Goal: Check status: Check status

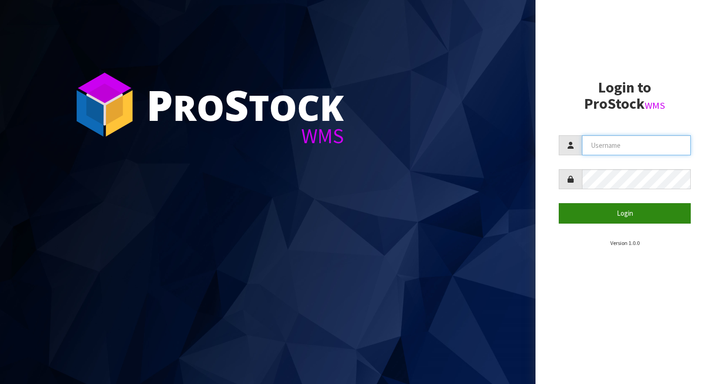
type input "YOURREFORMER"
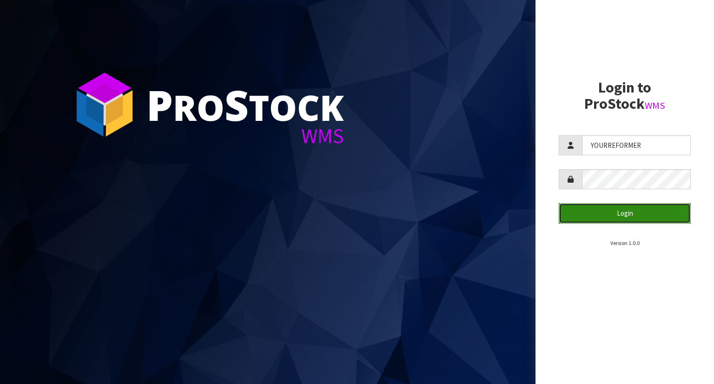
click at [571, 215] on button "Login" at bounding box center [625, 213] width 132 height 20
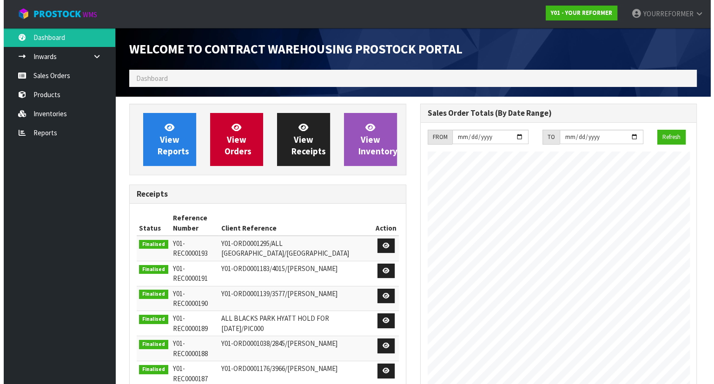
scroll to position [514, 291]
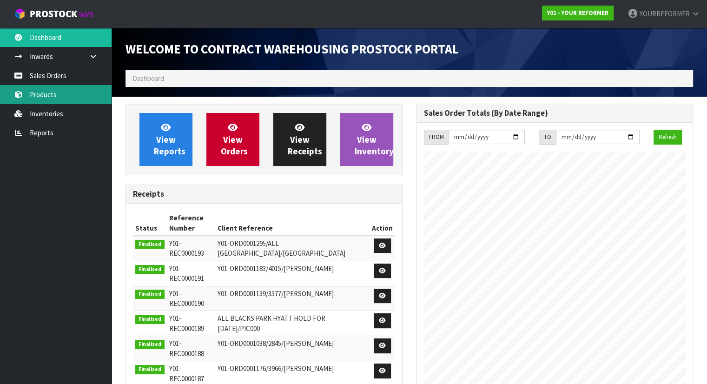
click at [78, 89] on link "Products" at bounding box center [56, 94] width 112 height 19
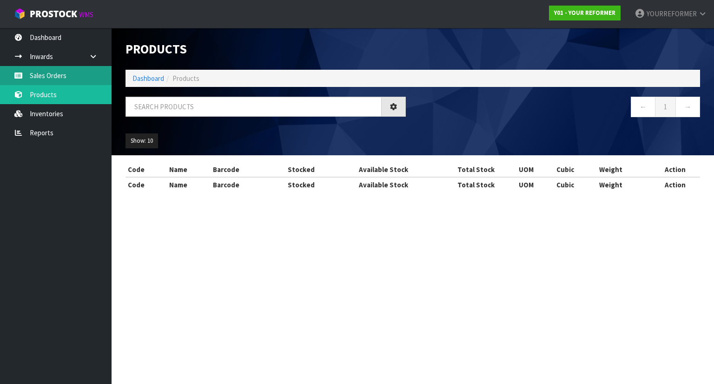
click at [71, 80] on div "Products Import Products Drop file here to import csv template Dashboard Produc…" at bounding box center [357, 104] width 714 height 209
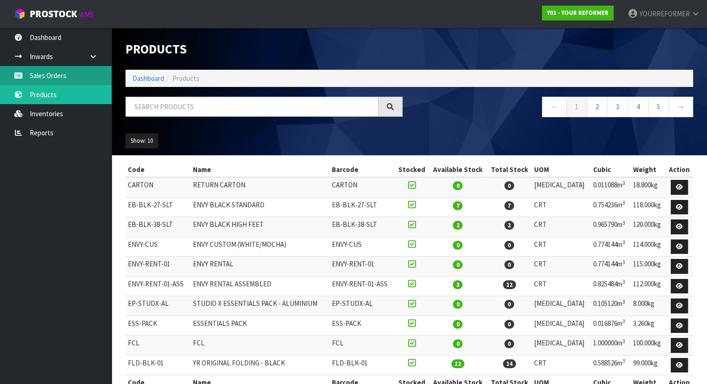
click at [70, 76] on link "Sales Orders" at bounding box center [56, 75] width 112 height 19
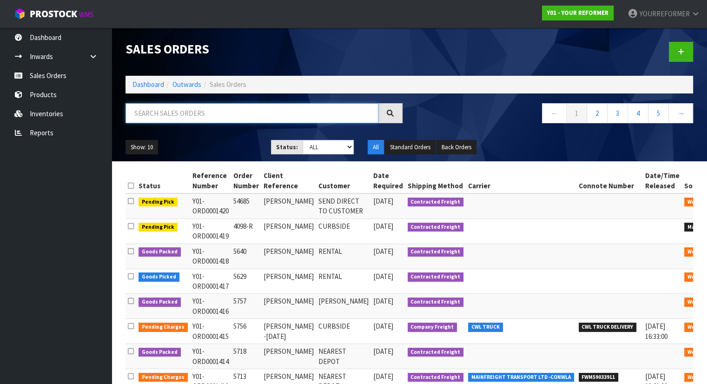
click at [162, 109] on input "text" at bounding box center [252, 113] width 253 height 20
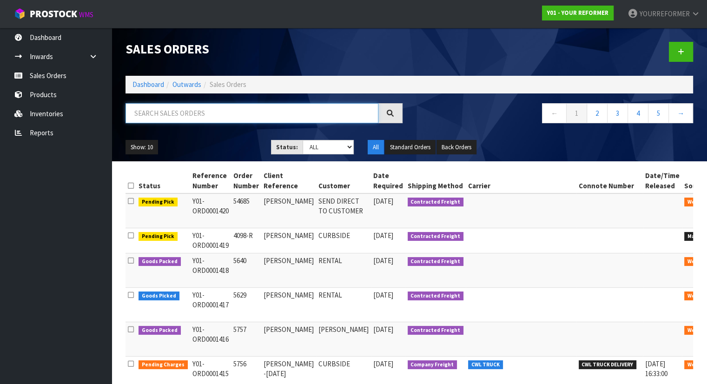
paste input "5663"
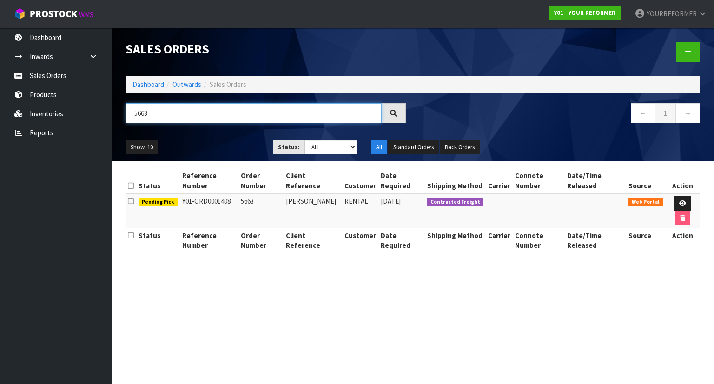
type input "5663"
